Goal: Task Accomplishment & Management: Use online tool/utility

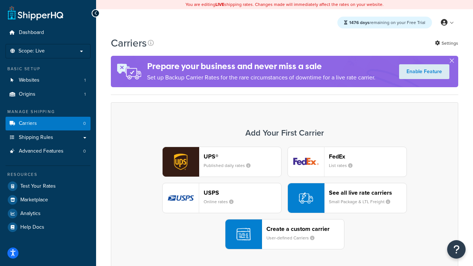
click at [284, 198] on div "UPS® Published daily rates FedEx List rates USPS Online rates See all live rate…" at bounding box center [285, 198] width 332 height 103
click at [368, 156] on header "FedEx" at bounding box center [368, 156] width 78 height 7
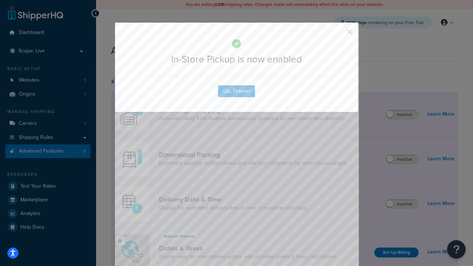
scroll to position [239, 0]
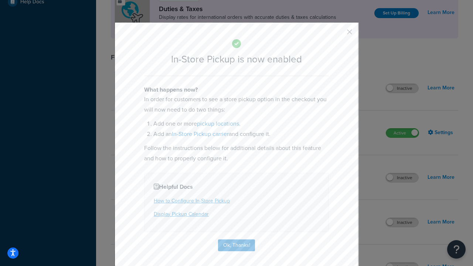
click at [338, 34] on button "button" at bounding box center [339, 35] width 2 height 2
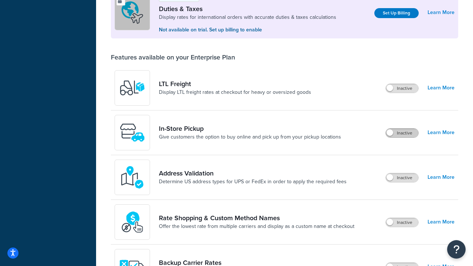
scroll to position [225, 0]
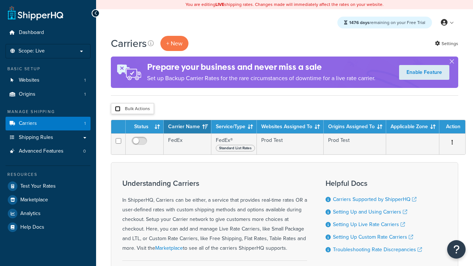
click at [117, 109] on input "checkbox" at bounding box center [118, 109] width 6 height 6
checkbox input "true"
click at [0, 0] on button "Delete" at bounding box center [0, 0] width 0 height 0
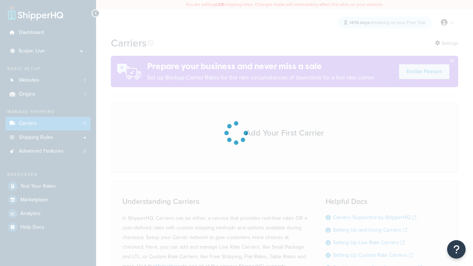
scroll to position [65, 0]
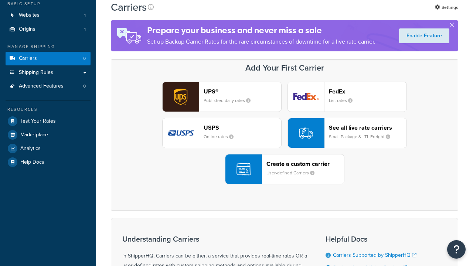
click at [368, 91] on header "FedEx" at bounding box center [368, 91] width 78 height 7
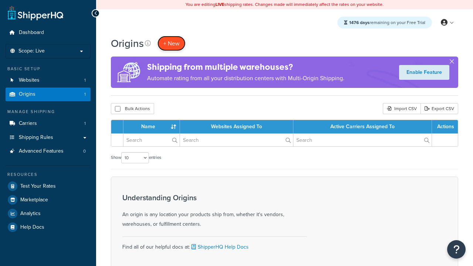
click at [171, 43] on span "+ New" at bounding box center [171, 43] width 16 height 8
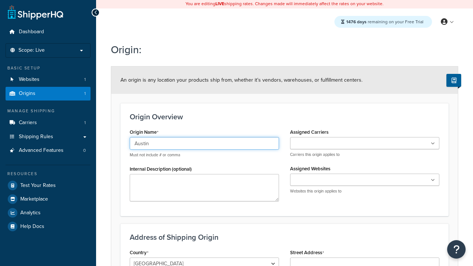
type input "Austin"
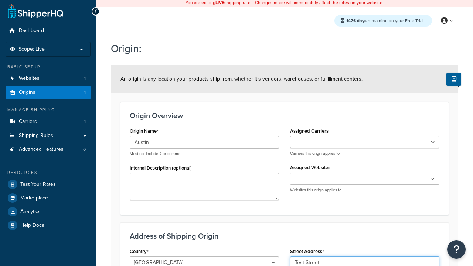
type input "Test Street"
type input "Austin"
select select "43"
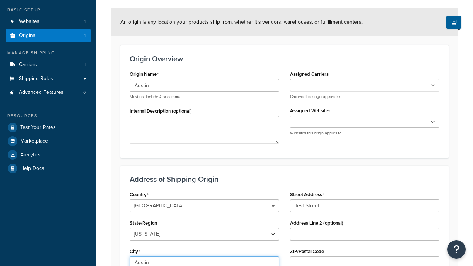
type input "Austin"
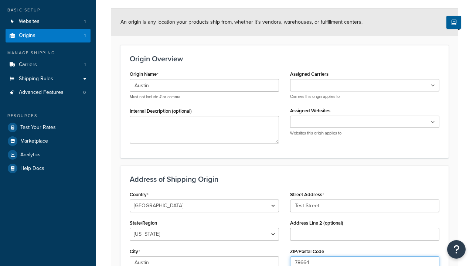
scroll to position [0, 0]
type input "78664"
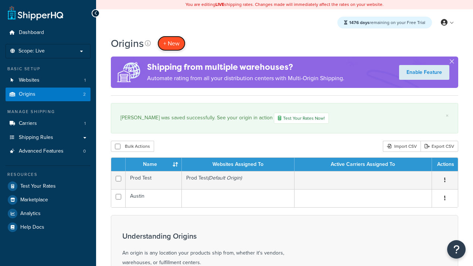
click at [171, 43] on span "+ New" at bounding box center [171, 43] width 16 height 8
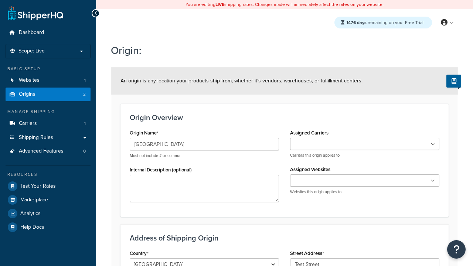
scroll to position [59, 0]
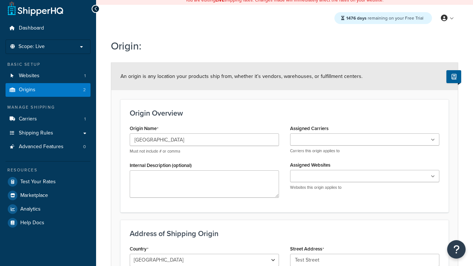
type input "Test Street"
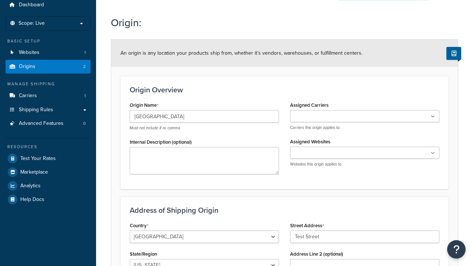
type input "Austin"
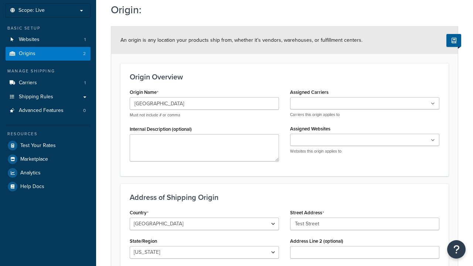
select select "43"
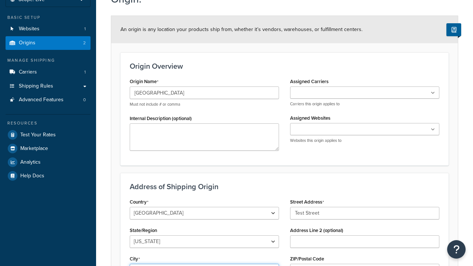
type input "Austin"
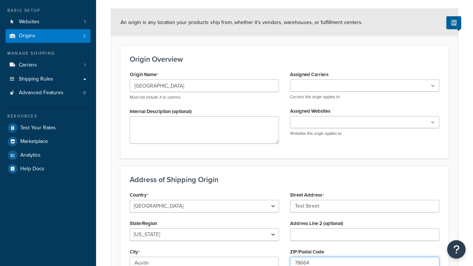
scroll to position [0, 0]
type input "78664"
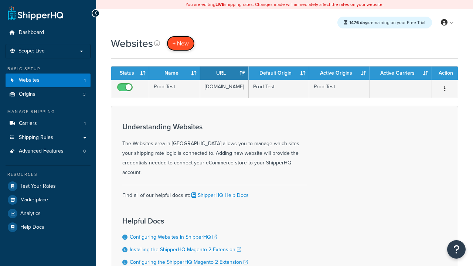
click at [181, 43] on span "+ New" at bounding box center [181, 43] width 16 height 8
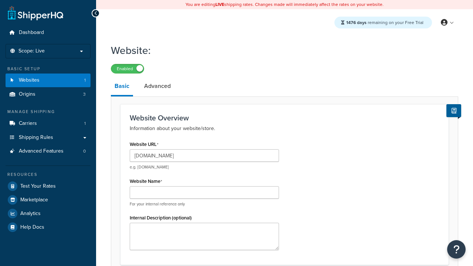
type input "[DOMAIN_NAME]"
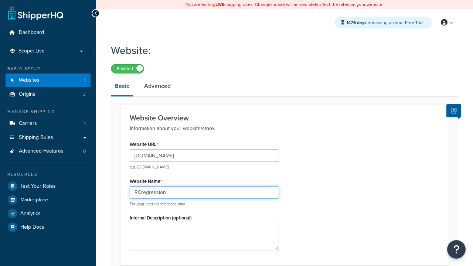
type input "RCregression"
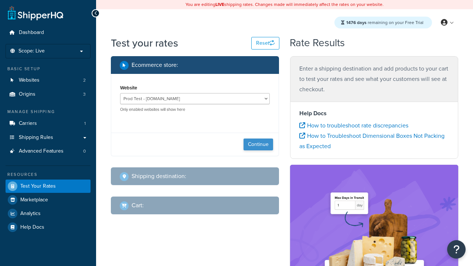
click at [258, 144] on button "Continue" at bounding box center [258, 145] width 30 height 12
select select "[GEOGRAPHIC_DATA]"
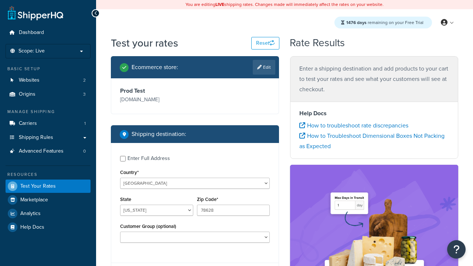
type input "78628"
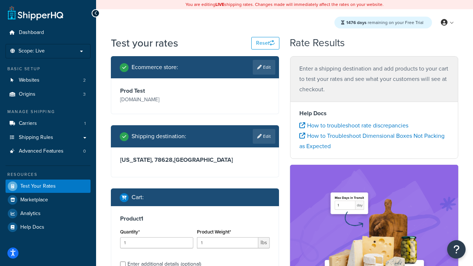
scroll to position [15, 0]
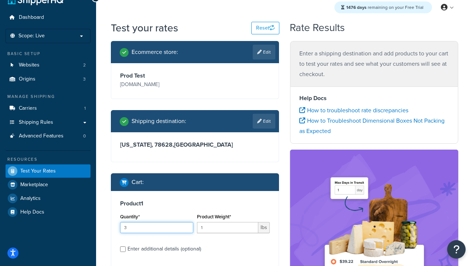
type input "3"
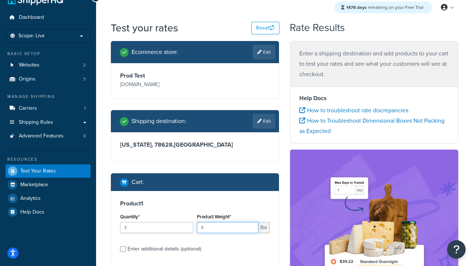
type input "5"
click at [123, 249] on input "Enter additional details (optional)" at bounding box center [123, 249] width 6 height 6
checkbox input "true"
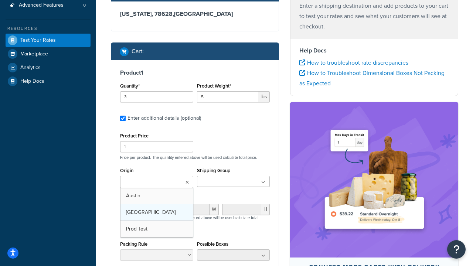
scroll to position [0, 0]
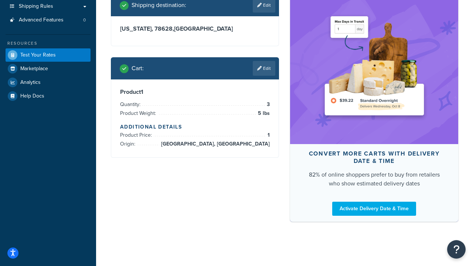
scroll to position [148, 0]
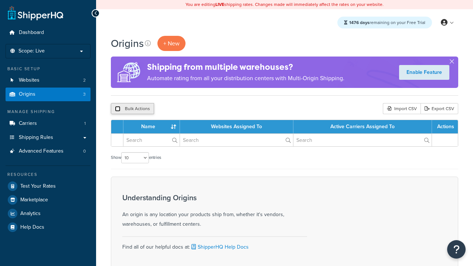
click at [117, 109] on input "checkbox" at bounding box center [118, 109] width 6 height 6
checkbox input "true"
